Goal: Transaction & Acquisition: Purchase product/service

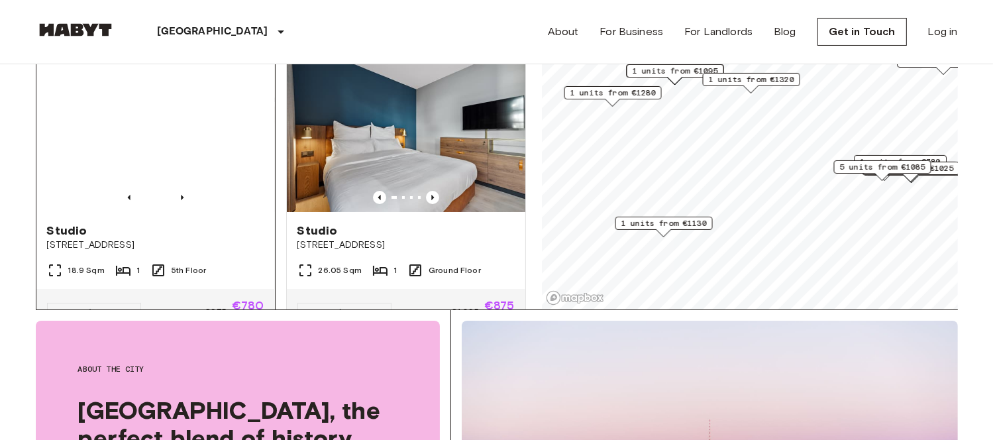
click at [165, 136] on img at bounding box center [155, 132] width 239 height 159
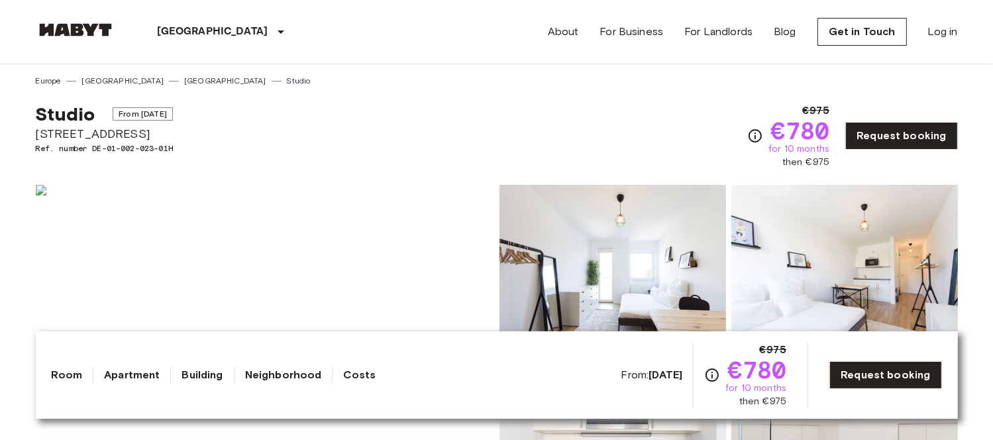
click at [184, 79] on link "[GEOGRAPHIC_DATA]" at bounding box center [225, 81] width 82 height 12
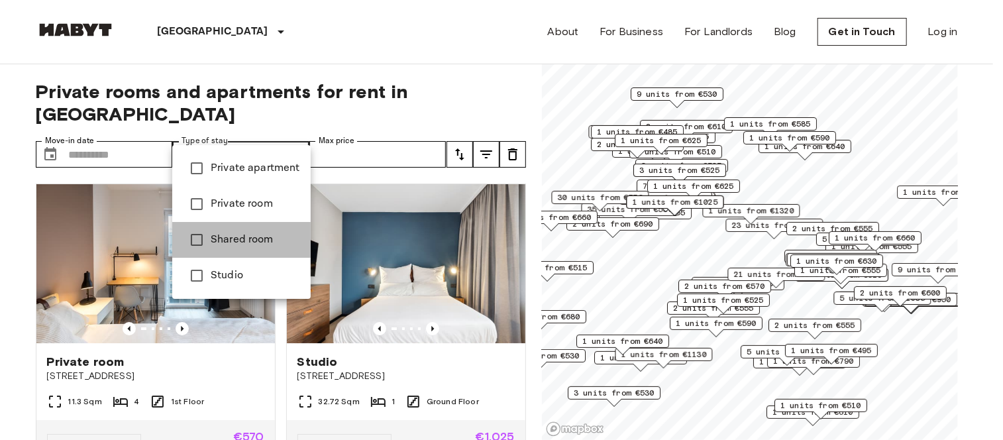
click at [246, 233] on span "Shared room" at bounding box center [255, 240] width 89 height 16
type input "**********"
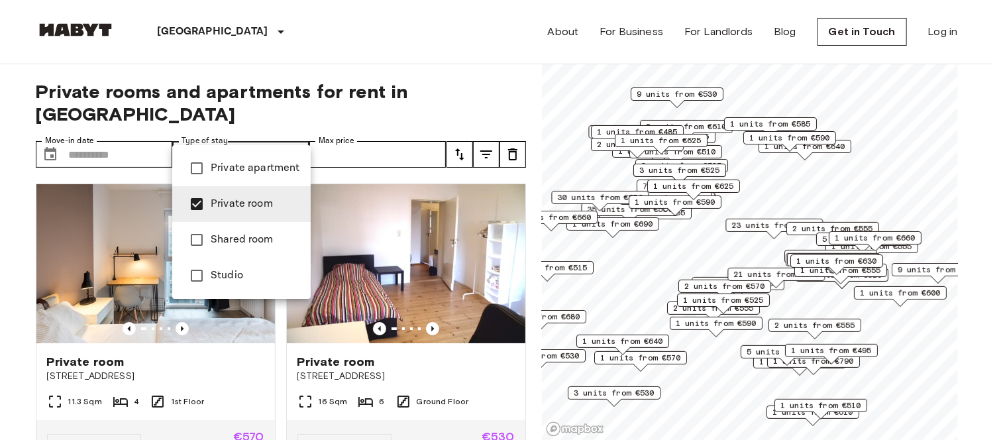
drag, startPoint x: 522, startPoint y: 176, endPoint x: 523, endPoint y: 191, distance: 14.6
click at [523, 191] on div at bounding box center [501, 220] width 1003 height 440
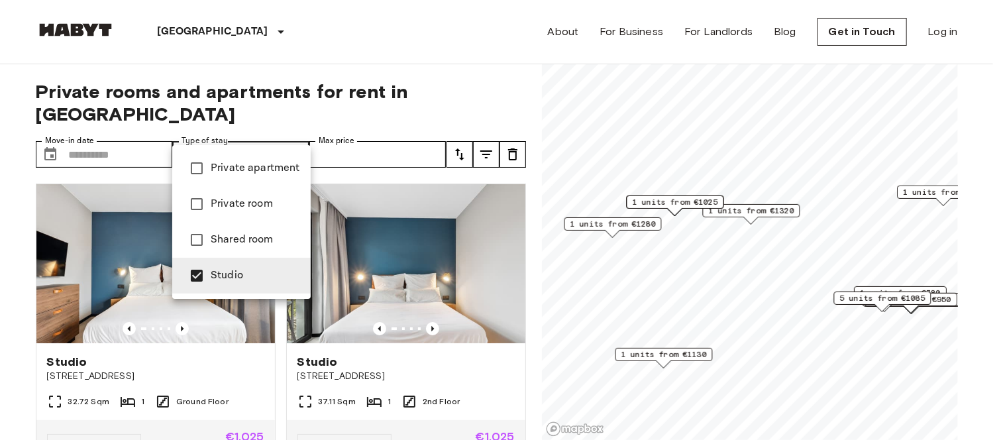
type input "******"
click at [490, 81] on div at bounding box center [501, 220] width 1003 height 440
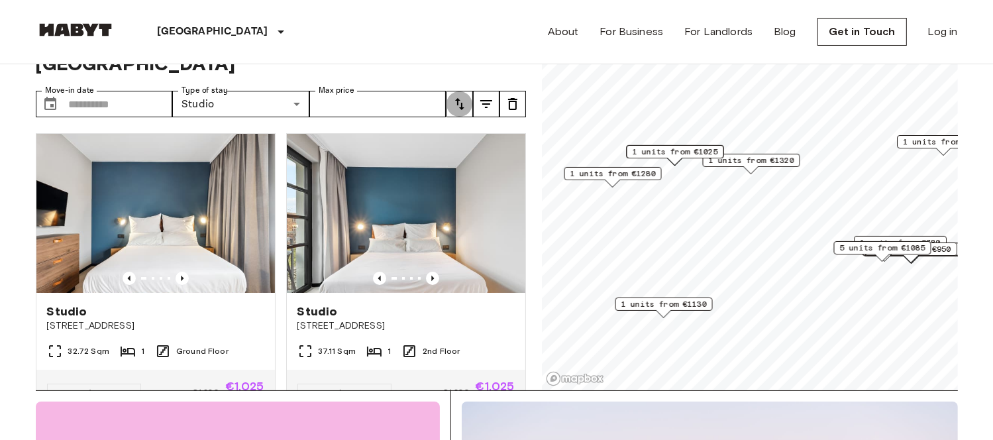
click at [463, 96] on icon "tune" at bounding box center [460, 104] width 16 height 16
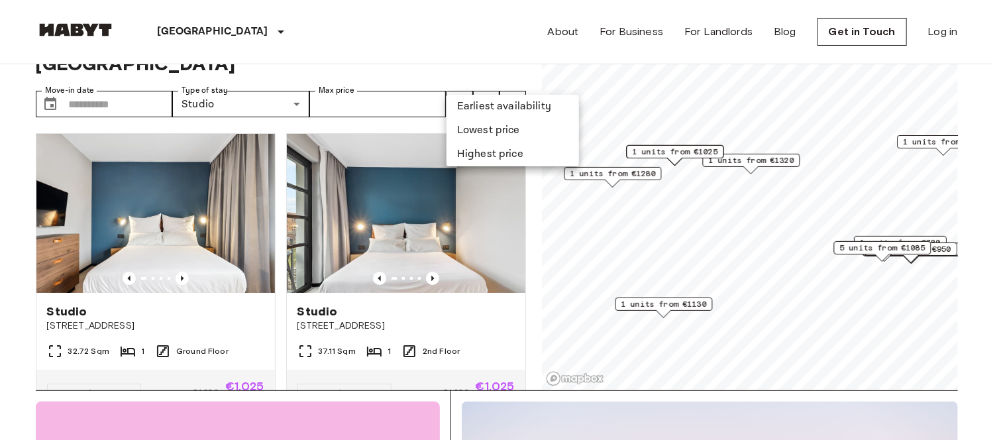
click at [501, 130] on li "Lowest price" at bounding box center [513, 131] width 133 height 24
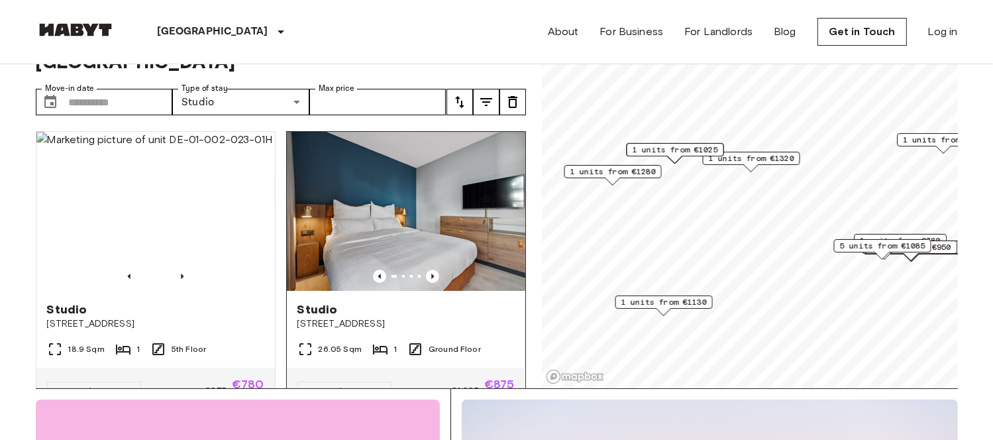
click at [433, 174] on img at bounding box center [406, 211] width 239 height 159
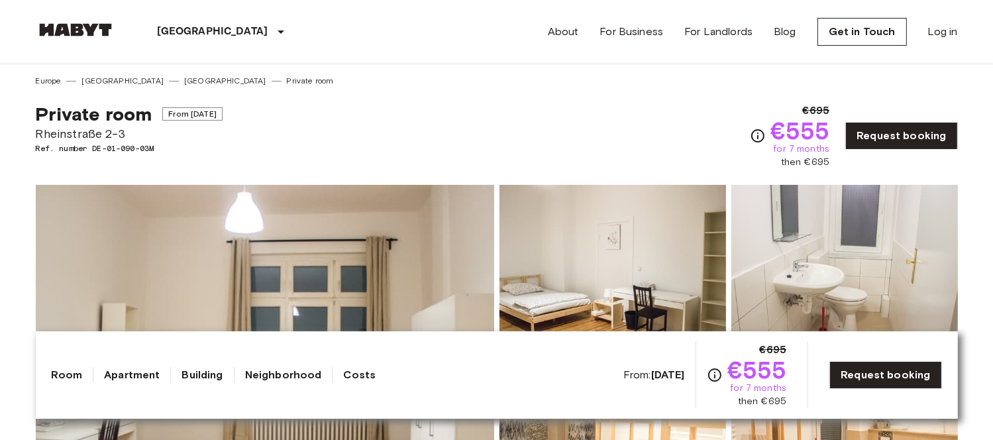
click at [934, 79] on div "Europe Germany Berlin Private room" at bounding box center [497, 75] width 922 height 23
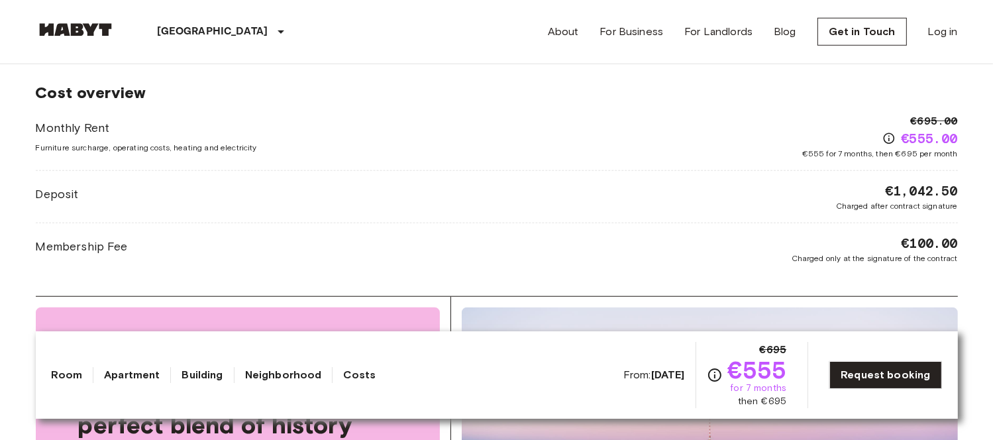
scroll to position [1215, 0]
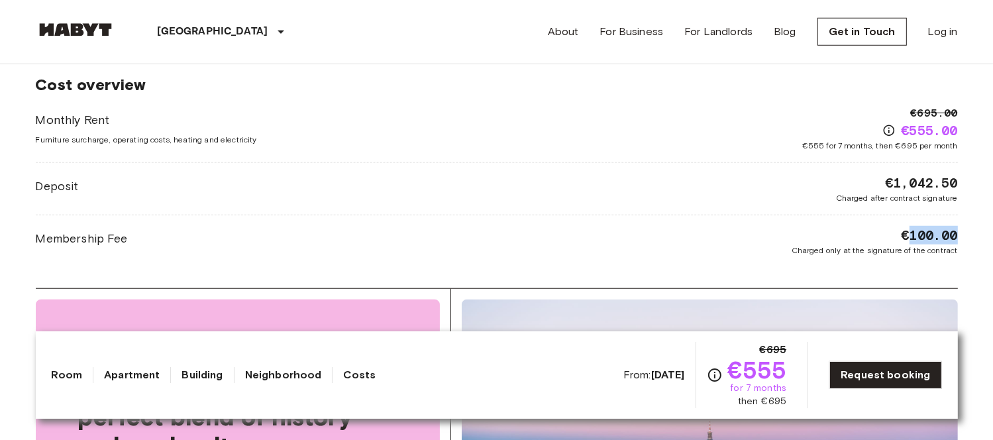
drag, startPoint x: 959, startPoint y: 233, endPoint x: 912, endPoint y: 231, distance: 47.1
click at [912, 231] on div "Europe Germany Berlin Private room Private room From Aug 19 2025 Rheinstraße 2-…" at bounding box center [497, 174] width 954 height 2648
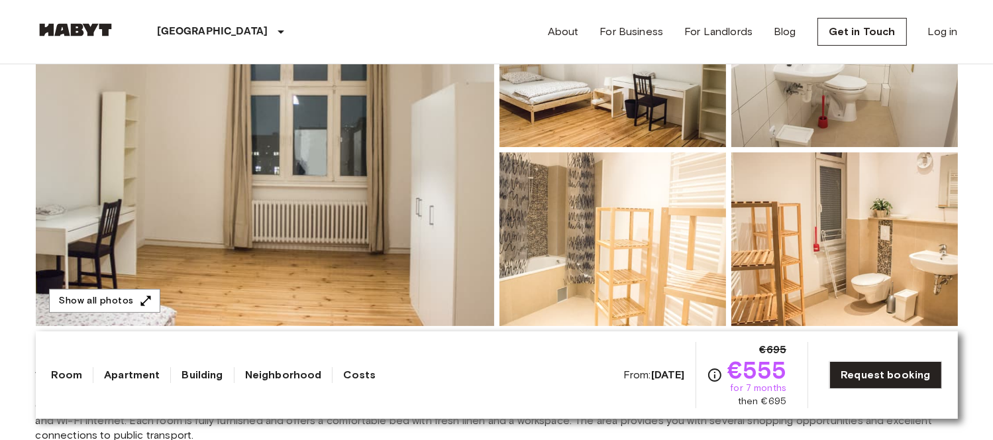
scroll to position [207, 0]
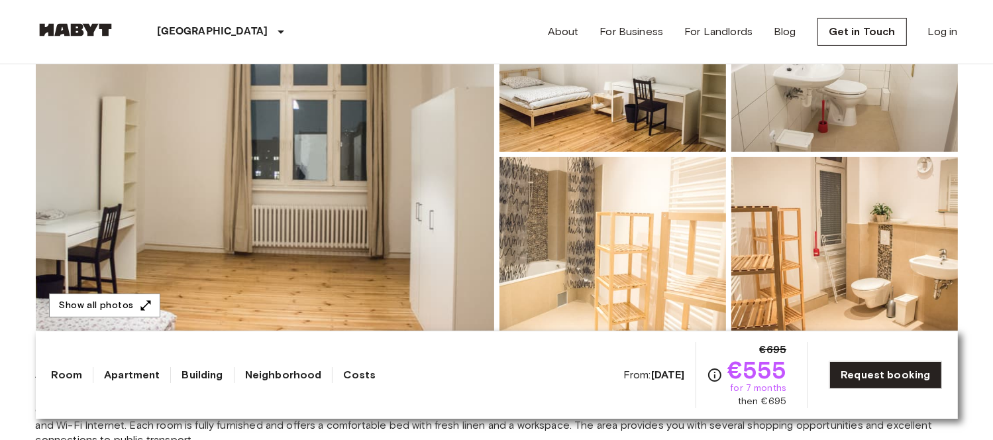
click at [918, 254] on img at bounding box center [845, 244] width 227 height 174
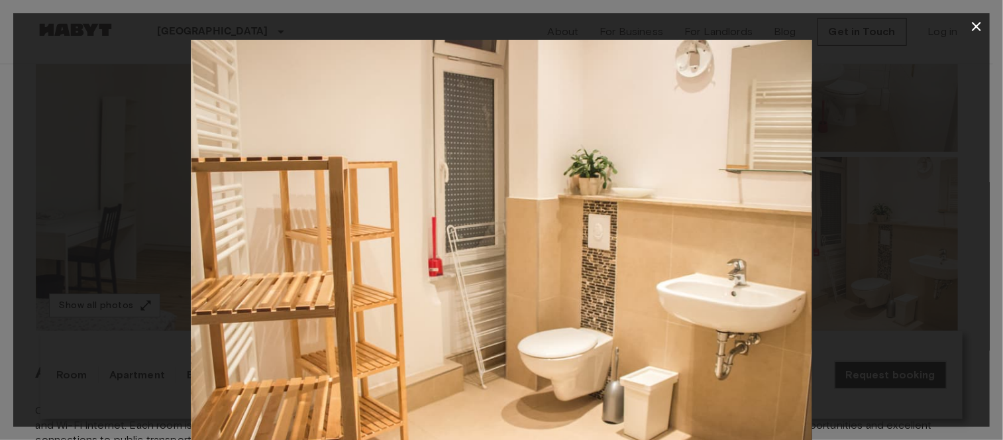
click at [802, 255] on img at bounding box center [501, 247] width 621 height 414
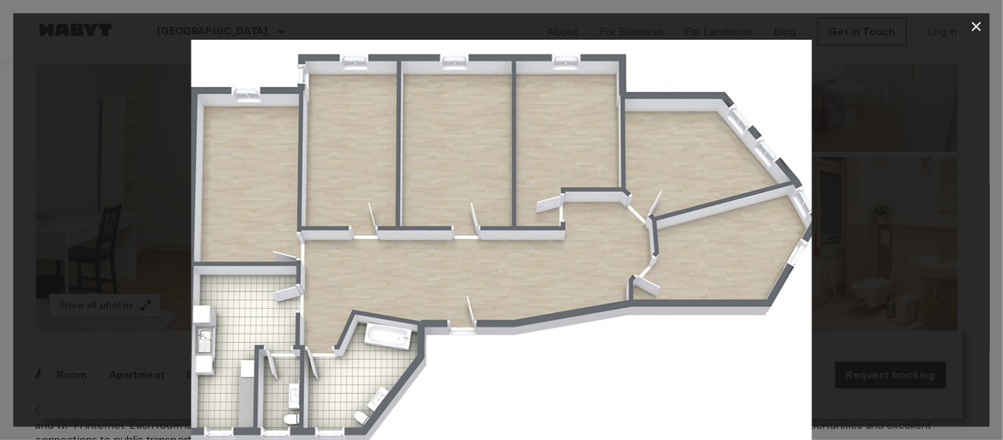
click at [974, 23] on icon "button" at bounding box center [976, 26] width 9 height 9
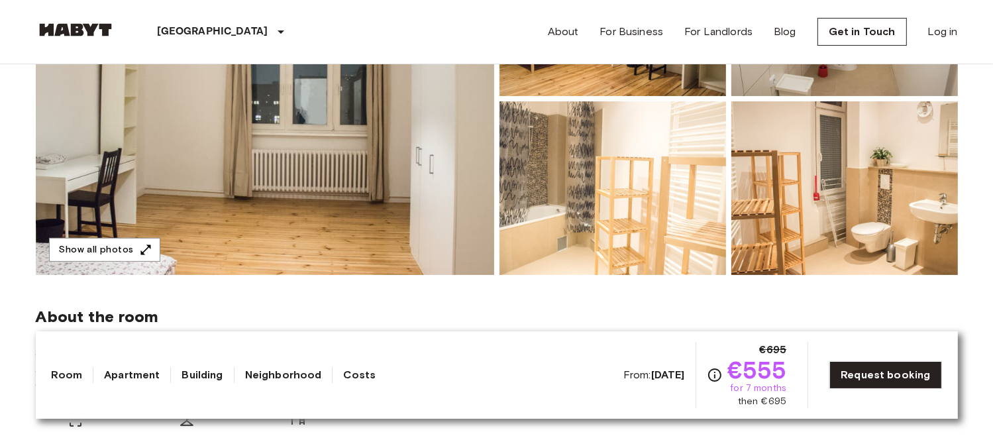
scroll to position [212, 0]
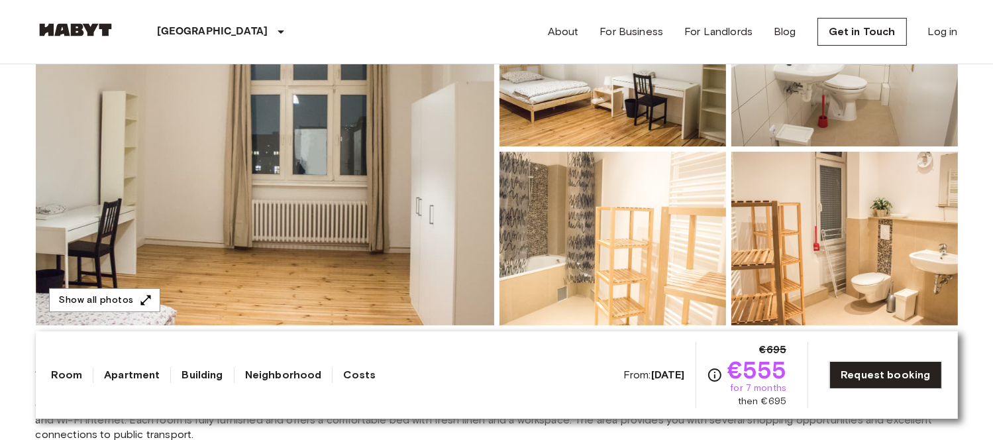
click at [858, 83] on img at bounding box center [845, 60] width 227 height 174
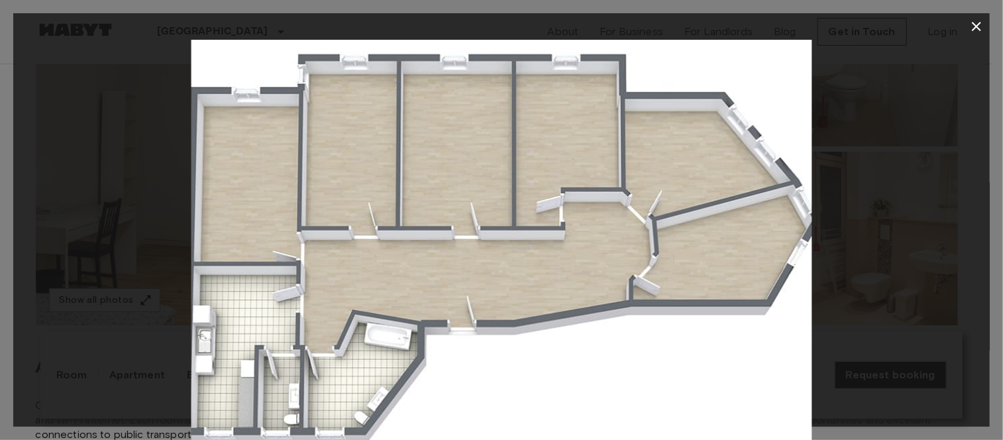
click at [978, 20] on icon "button" at bounding box center [977, 27] width 16 height 16
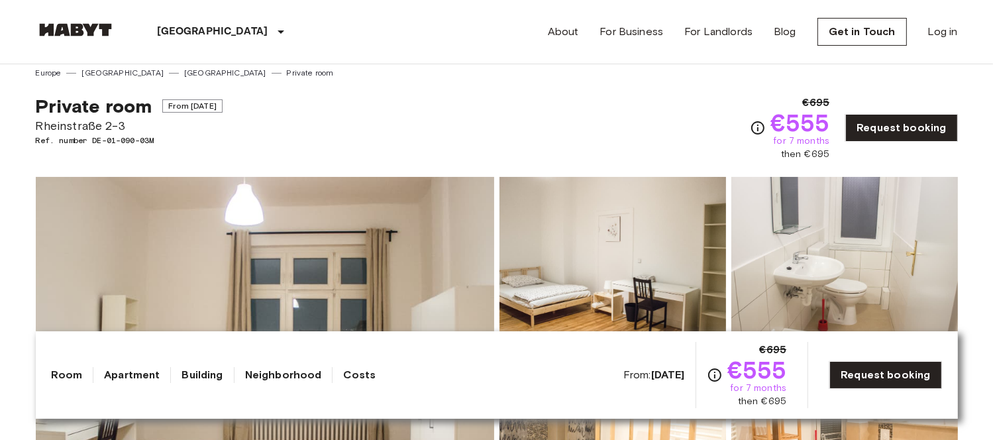
scroll to position [0, 0]
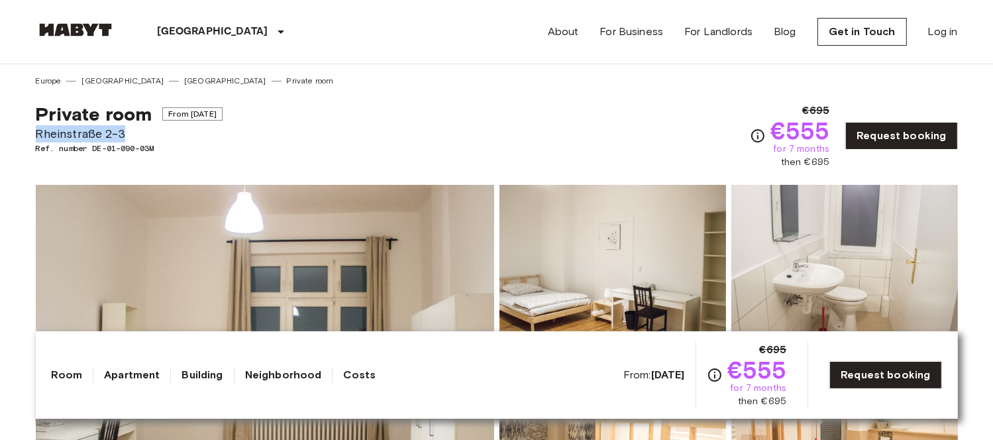
drag, startPoint x: 135, startPoint y: 132, endPoint x: 34, endPoint y: 128, distance: 100.1
copy span "Rheinstraße 2-3"
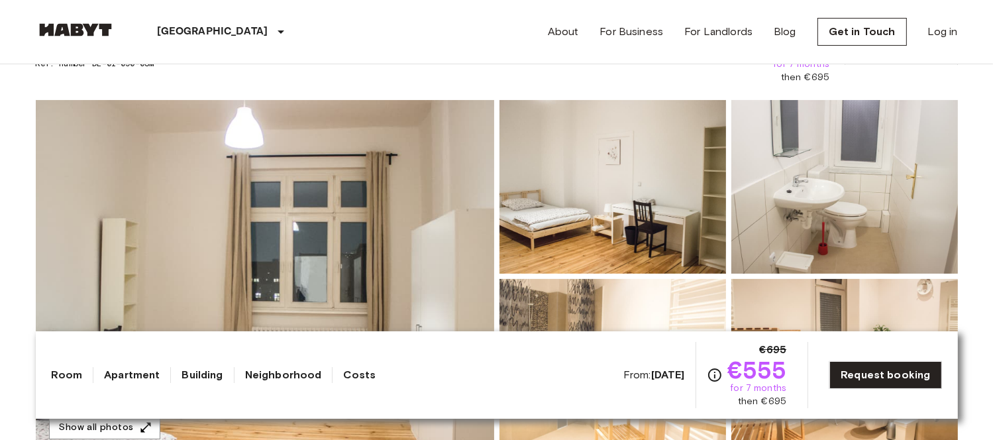
scroll to position [114, 0]
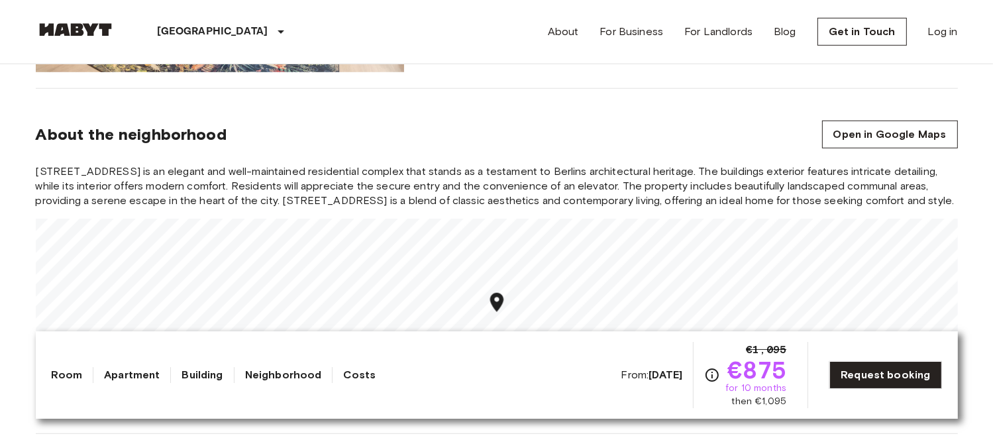
scroll to position [1076, 0]
